Goal: Find specific page/section: Find specific page/section

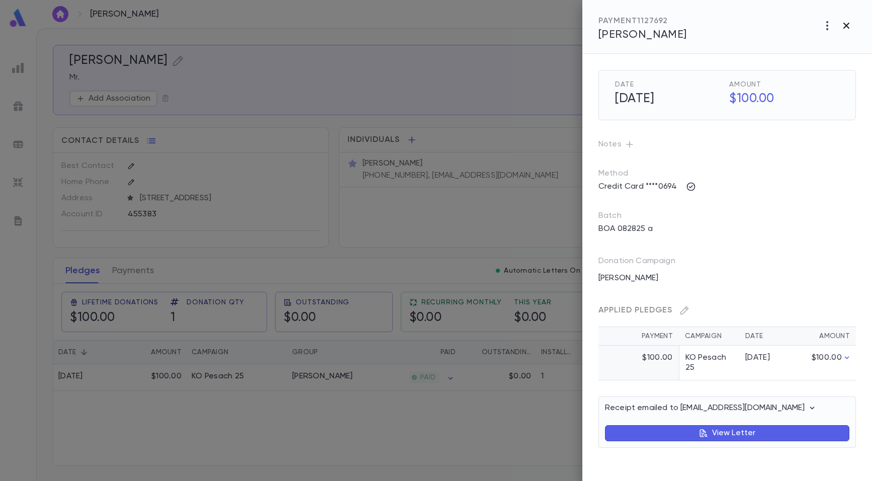
click at [847, 24] on icon "button" at bounding box center [846, 26] width 6 height 6
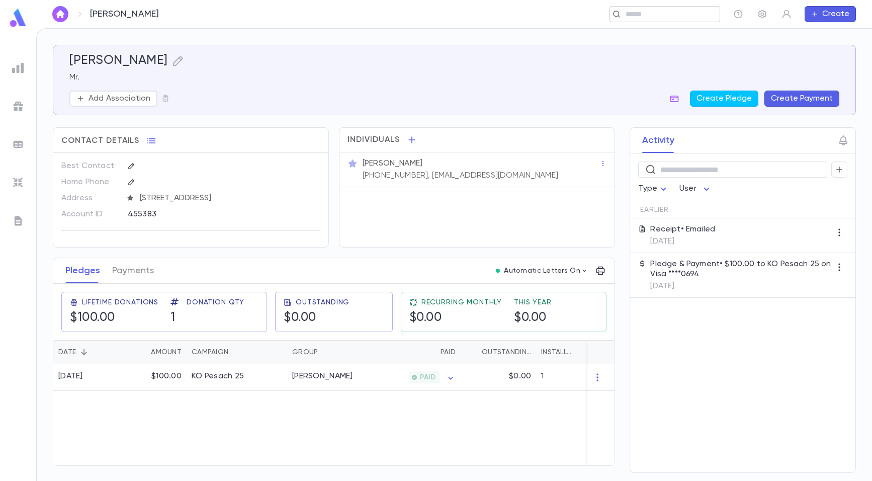
click at [658, 16] on input "text" at bounding box center [662, 15] width 78 height 10
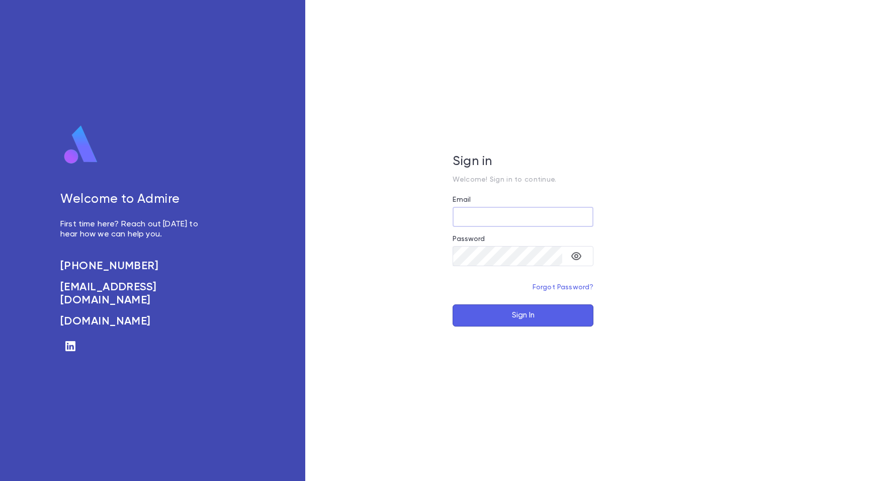
type input "**********"
click at [515, 317] on button "Sign In" at bounding box center [523, 315] width 141 height 22
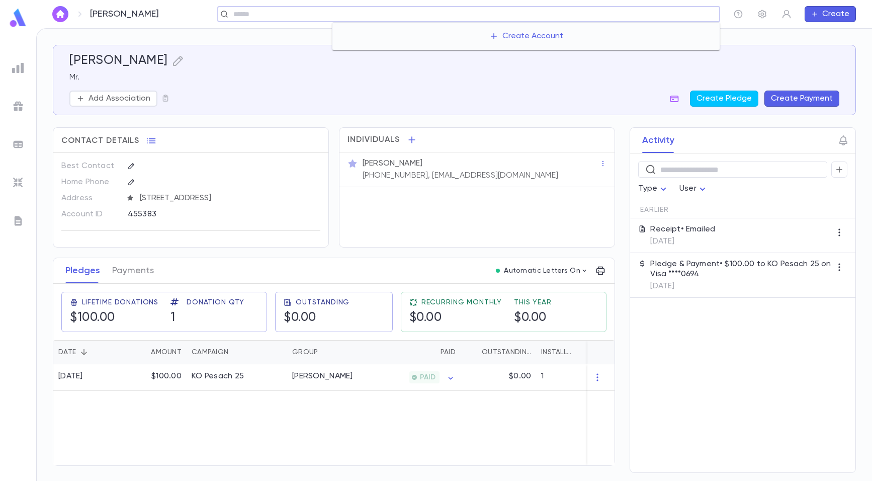
drag, startPoint x: 655, startPoint y: 19, endPoint x: 649, endPoint y: 20, distance: 6.1
click at [650, 20] on div "​" at bounding box center [468, 14] width 503 height 16
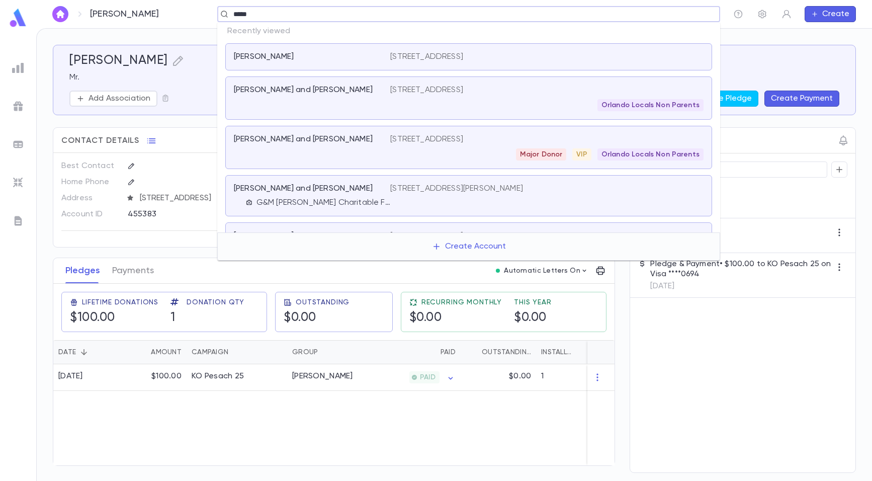
type input "******"
click at [293, 139] on p "[PERSON_NAME] and [PERSON_NAME]" at bounding box center [303, 139] width 139 height 10
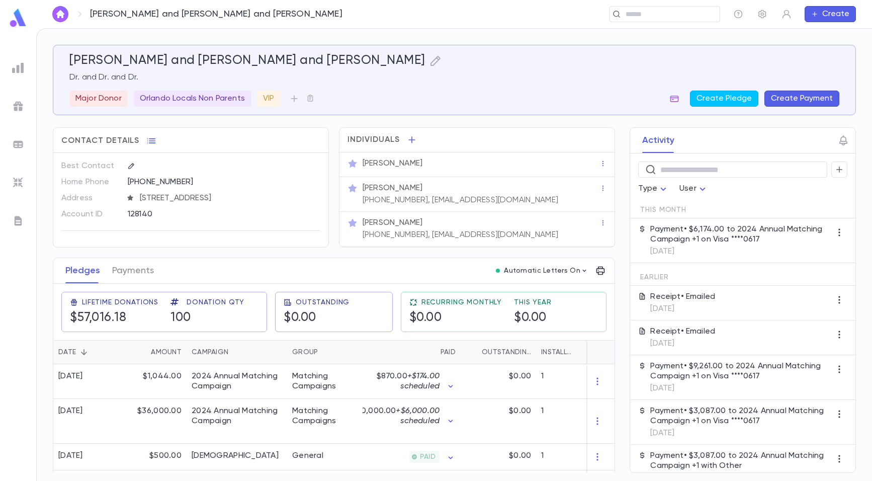
drag, startPoint x: 656, startPoint y: 227, endPoint x: 791, endPoint y: 240, distance: 135.4
click at [791, 240] on p "Payment • $6,174.00 to 2024 Annual Matching Campaign +1 on Visa ****0617" at bounding box center [740, 234] width 181 height 20
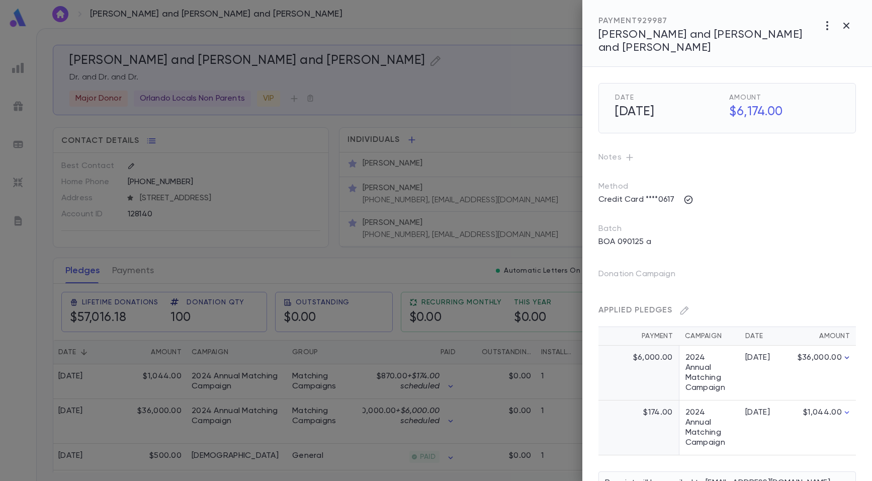
click at [845, 356] on icon "button" at bounding box center [847, 357] width 5 height 3
click at [845, 353] on icon "button" at bounding box center [847, 358] width 10 height 10
click at [845, 356] on icon "button" at bounding box center [847, 357] width 5 height 3
click at [845, 353] on icon "button" at bounding box center [847, 358] width 10 height 10
click at [466, 432] on div at bounding box center [436, 240] width 872 height 481
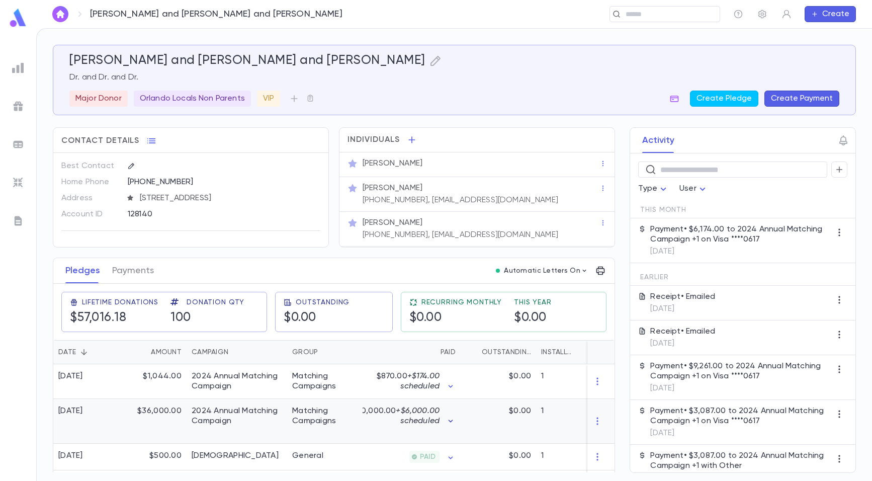
click at [452, 426] on icon "button" at bounding box center [451, 421] width 10 height 10
click at [44, 264] on div at bounding box center [436, 240] width 872 height 481
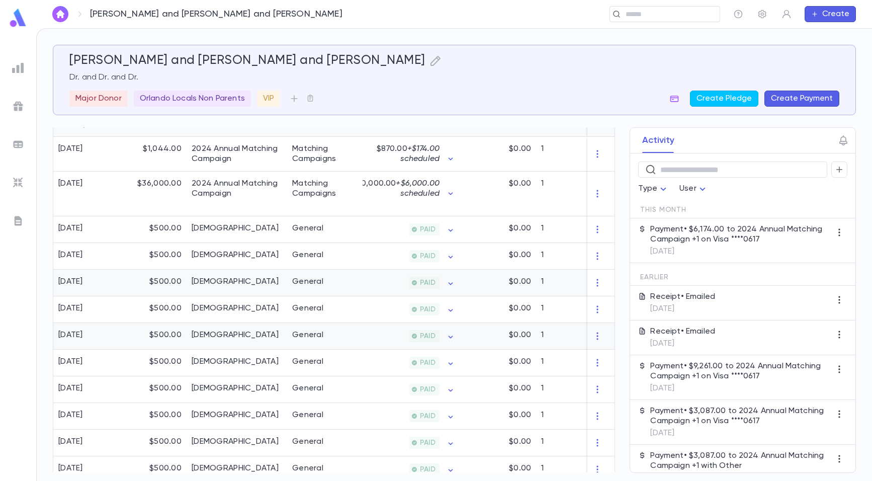
scroll to position [251, 0]
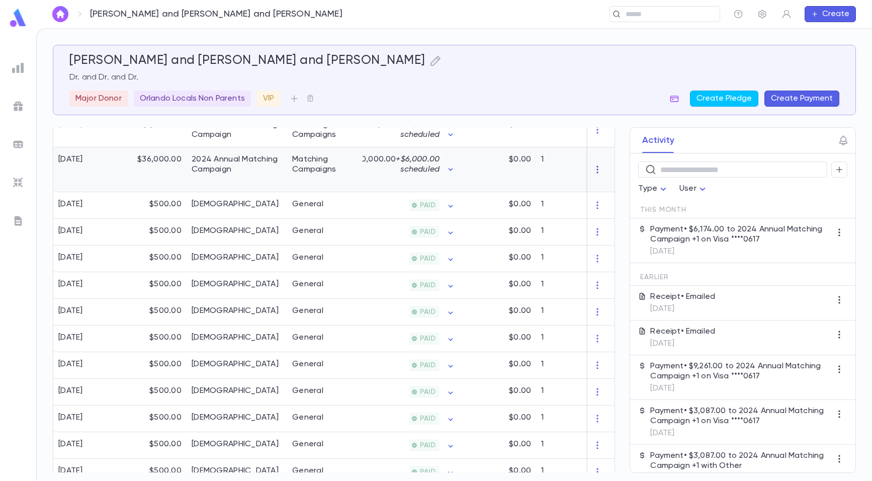
click at [594, 175] on icon "button" at bounding box center [597, 169] width 10 height 10
click at [592, 176] on div at bounding box center [436, 240] width 872 height 481
click at [450, 175] on icon "button" at bounding box center [451, 169] width 10 height 10
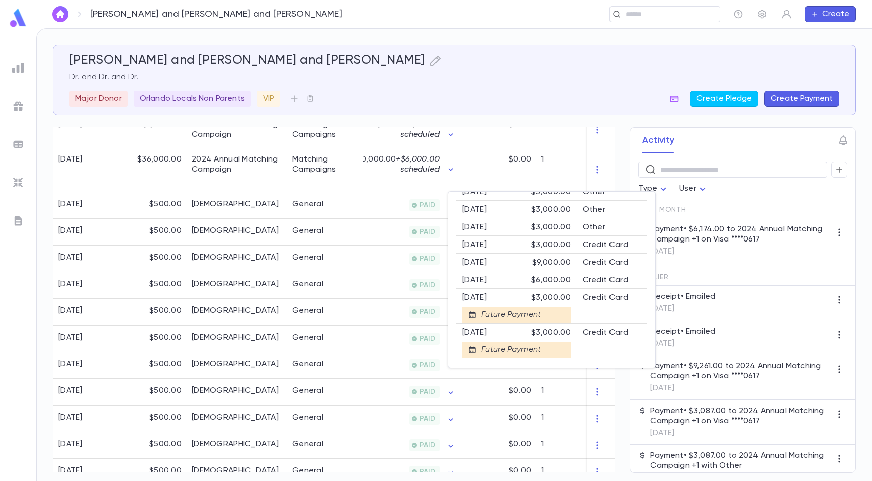
scroll to position [69, 0]
click at [362, 248] on div at bounding box center [436, 240] width 872 height 481
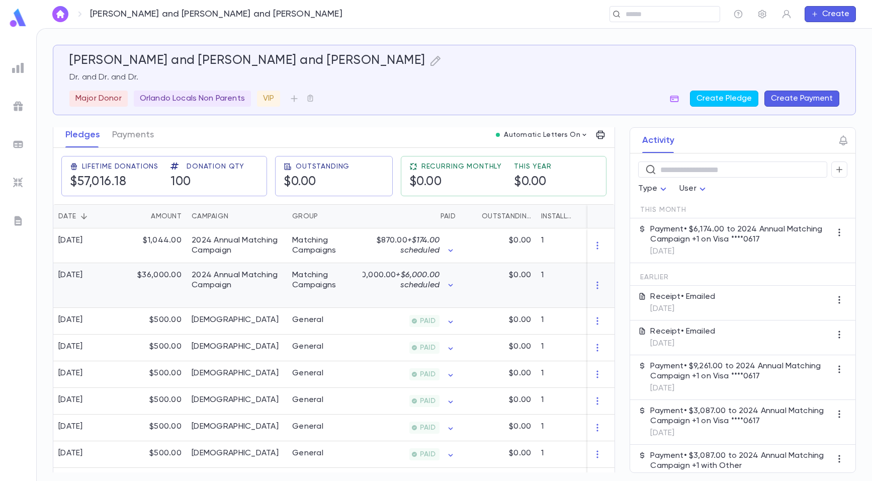
scroll to position [119, 0]
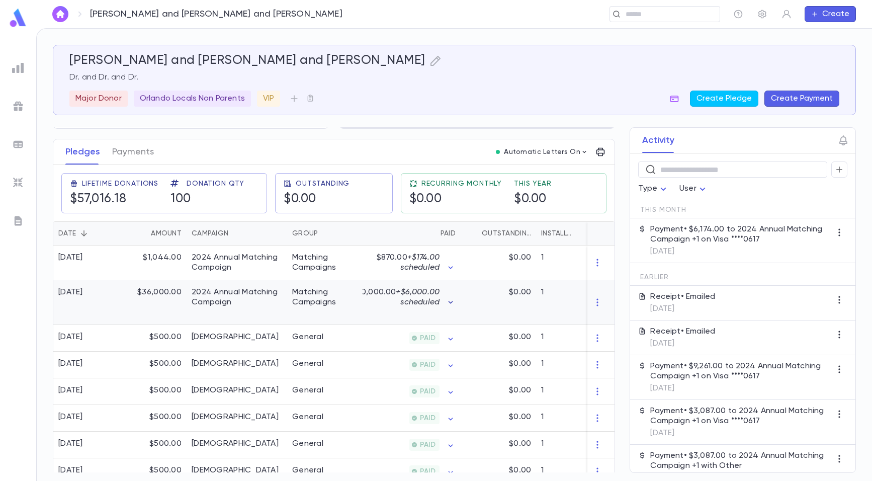
click at [453, 307] on icon "button" at bounding box center [451, 302] width 10 height 10
click at [450, 318] on div at bounding box center [436, 240] width 872 height 481
click at [351, 307] on div "Matching Campaigns" at bounding box center [324, 297] width 65 height 20
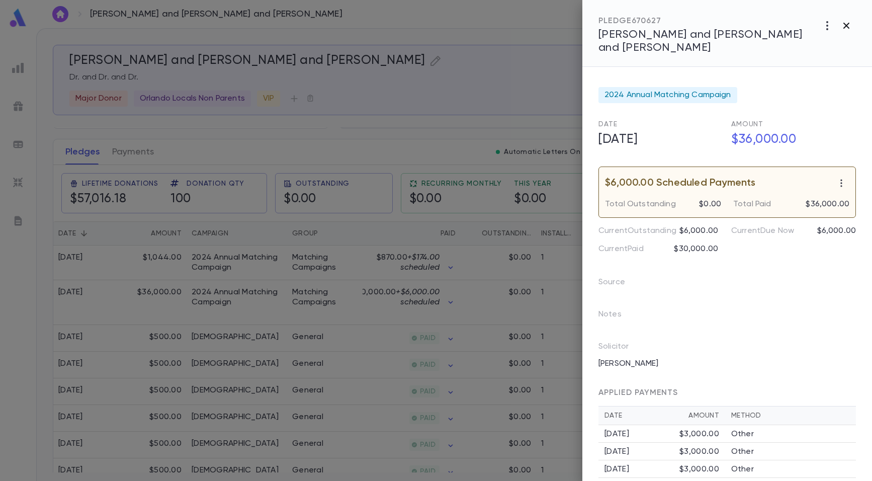
click at [846, 27] on icon "button" at bounding box center [846, 26] width 6 height 6
